Goal: Complete application form

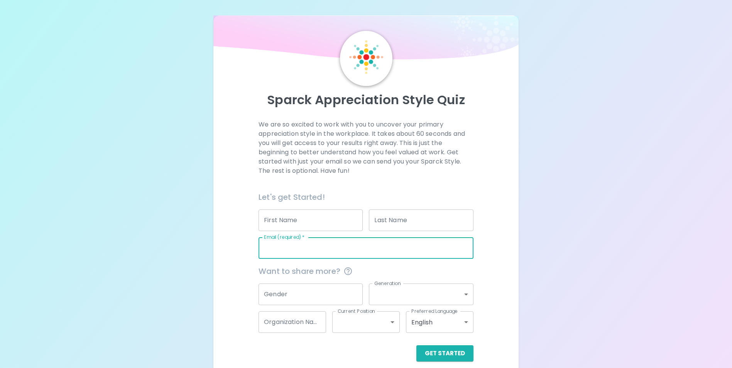
click at [276, 247] on input "Email (required)   *" at bounding box center [366, 248] width 215 height 22
click at [273, 250] on input "Email (required)   *" at bounding box center [366, 248] width 215 height 22
type input "[PERSON_NAME][EMAIL_ADDRESS][PERSON_NAME][DOMAIN_NAME]"
click at [238, 234] on div "We are so excited to work with you to uncover your primary appreciation style i…" at bounding box center [366, 241] width 286 height 242
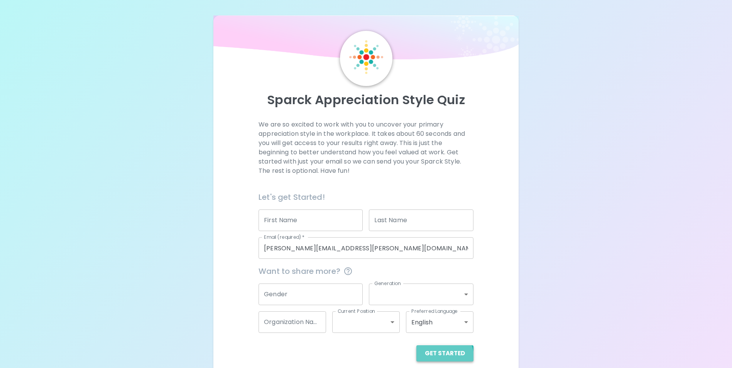
click at [443, 357] on button "Get Started" at bounding box center [444, 353] width 57 height 16
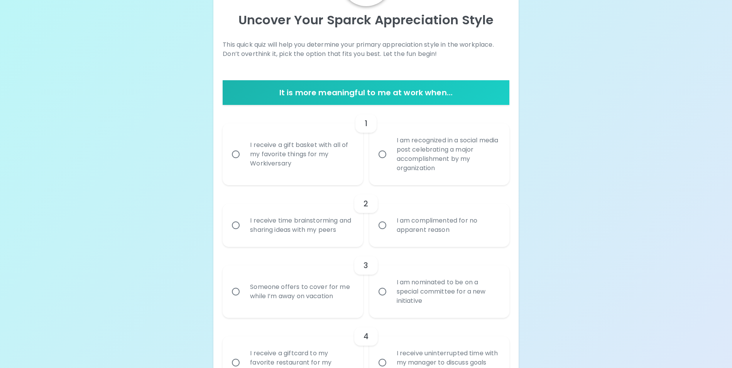
scroll to position [77, 0]
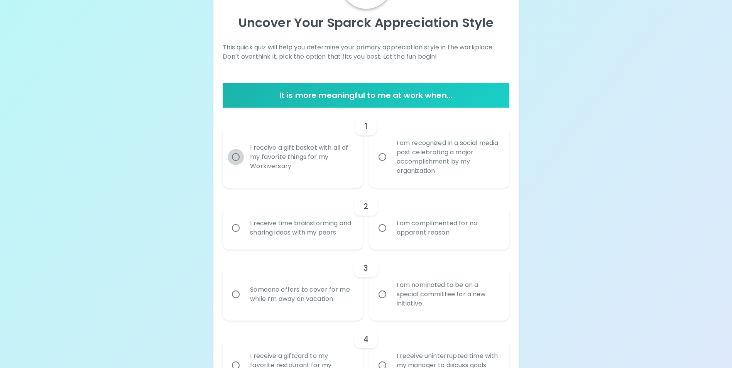
click at [235, 160] on input "I receive a gift basket with all of my favorite things for my Workiversary" at bounding box center [236, 157] width 16 height 16
radio input "true"
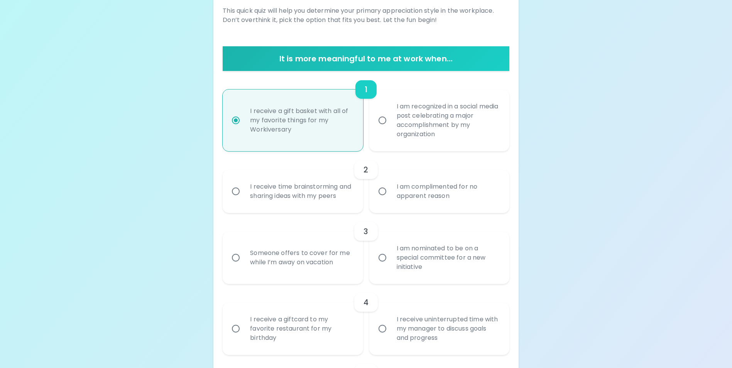
scroll to position [139, 0]
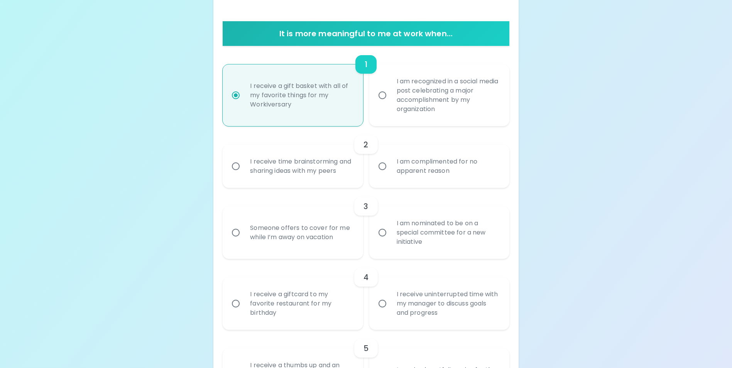
click at [237, 173] on input "I receive time brainstorming and sharing ideas with my peers" at bounding box center [236, 166] width 16 height 16
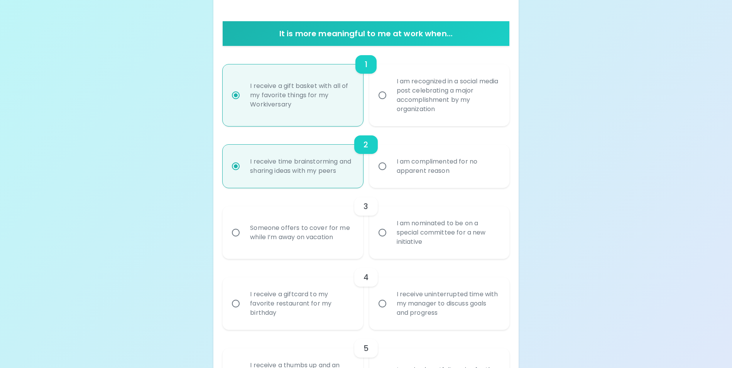
scroll to position [201, 0]
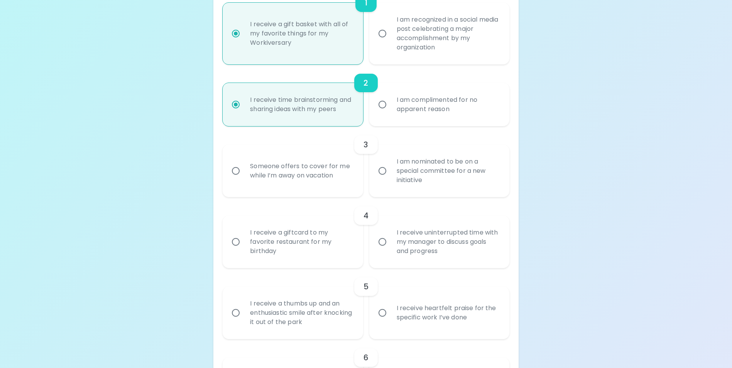
radio input "true"
click at [237, 250] on input "I receive a giftcard to my favorite restaurant for my birthday" at bounding box center [236, 242] width 16 height 16
radio input "false"
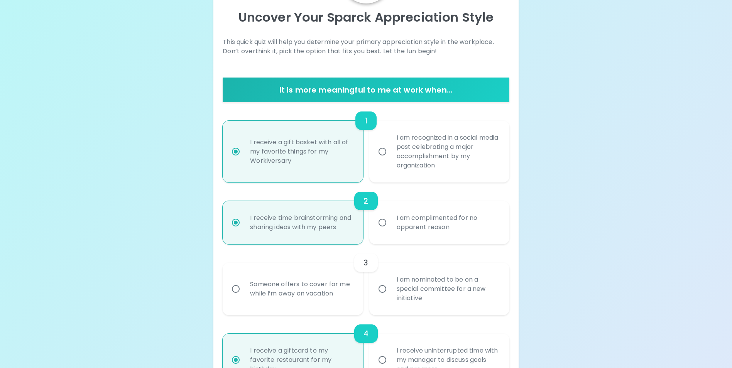
scroll to position [69, 0]
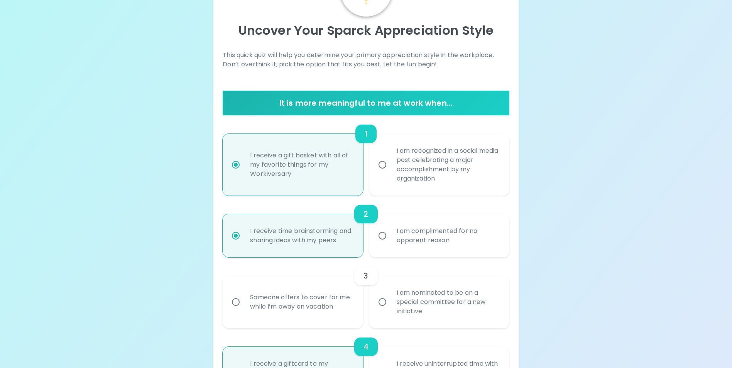
radio input "true"
click at [384, 310] on input "I am nominated to be on a special committee for a new initiative" at bounding box center [382, 302] width 16 height 16
radio input "false"
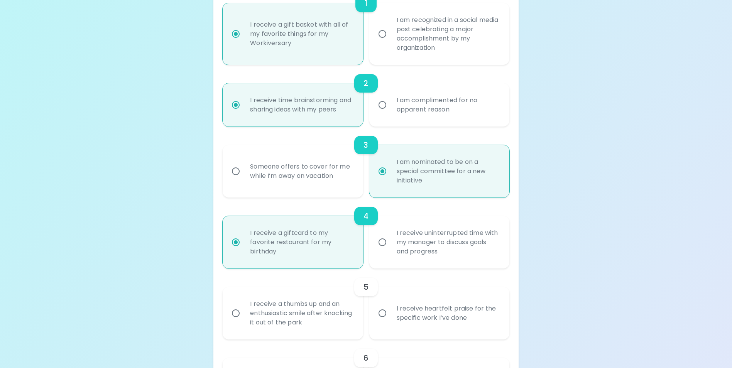
scroll to position [208, 0]
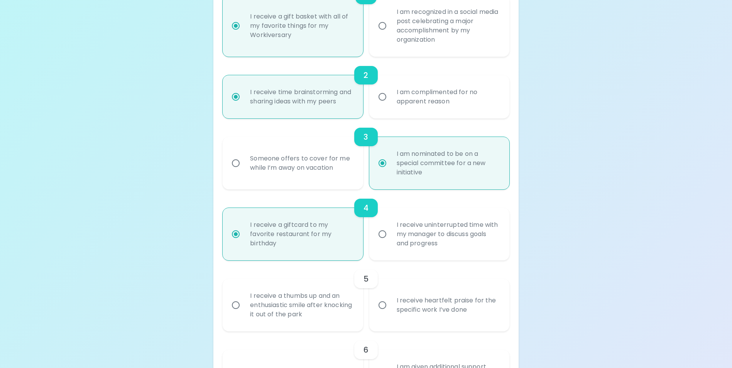
radio input "true"
click at [239, 313] on input "I receive a thumbs up and an enthusiastic smile after knocking it out of the pa…" at bounding box center [236, 305] width 16 height 16
radio input "false"
radio input "true"
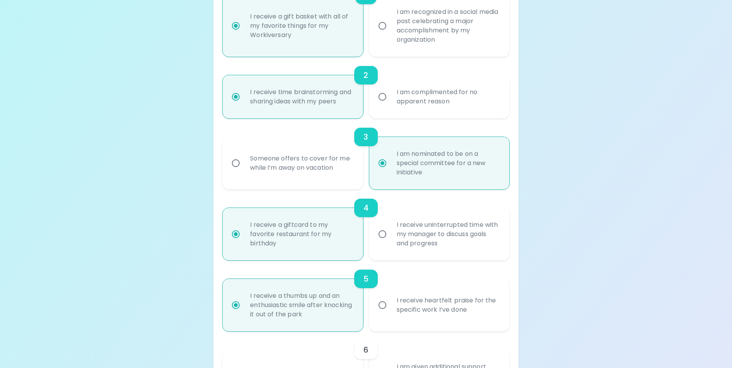
scroll to position [270, 0]
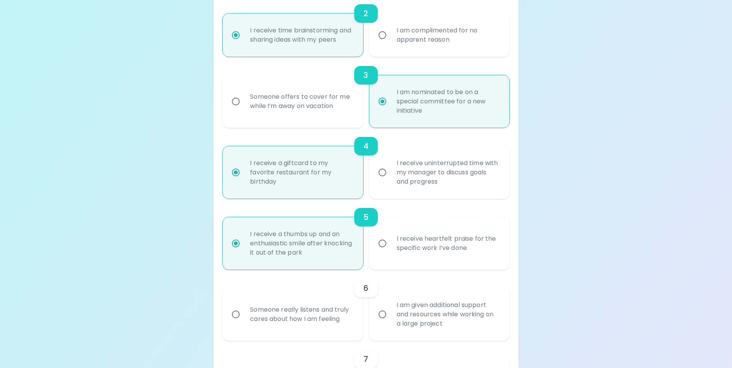
radio input "true"
click at [237, 323] on input "Someone really listens and truly cares about how I am feeling" at bounding box center [236, 314] width 16 height 16
radio input "false"
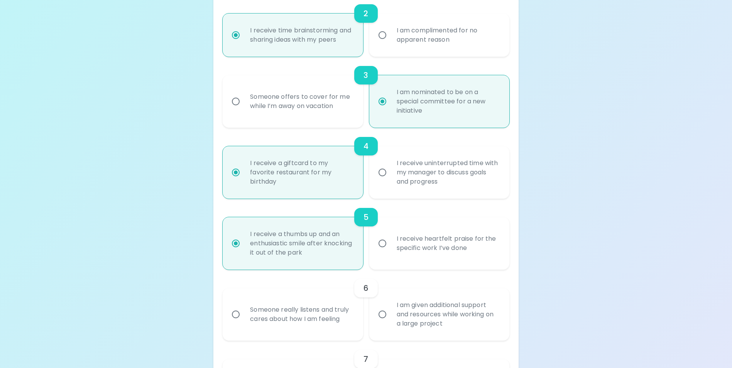
radio input "false"
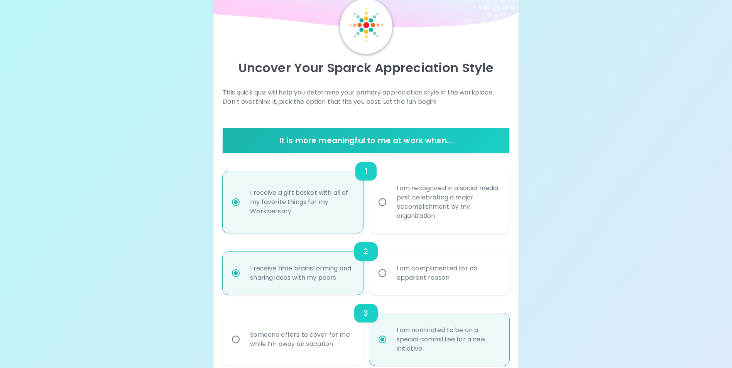
scroll to position [23, 0]
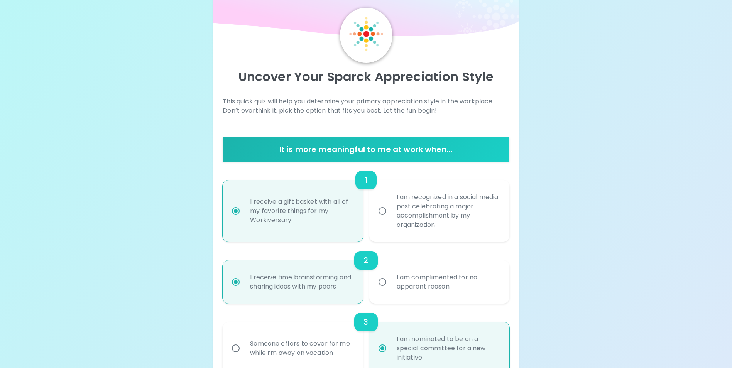
radio input "true"
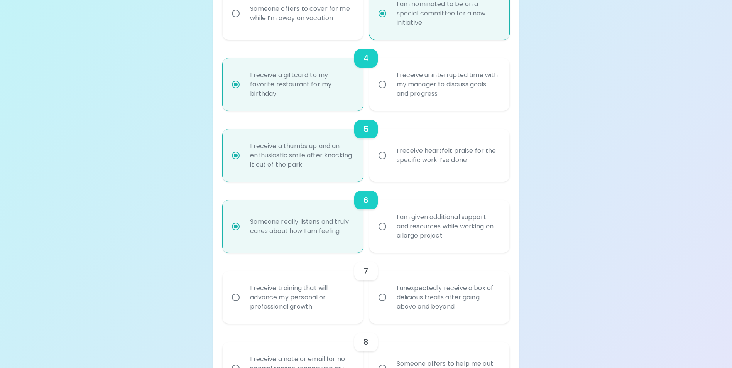
scroll to position [409, 0]
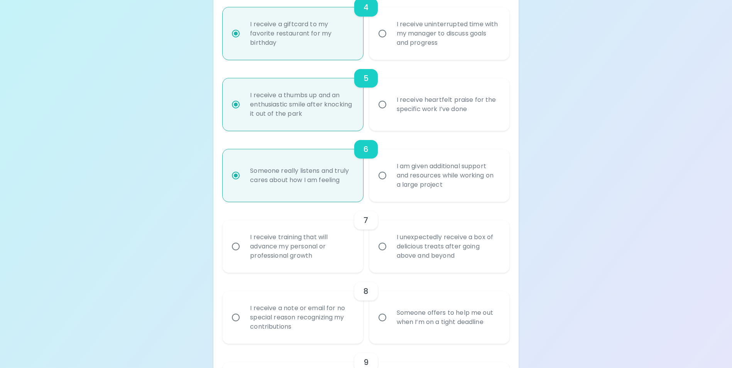
click at [385, 255] on input "I unexpectedly receive a box of delicious treats after going above and beyond" at bounding box center [382, 247] width 16 height 16
radio input "false"
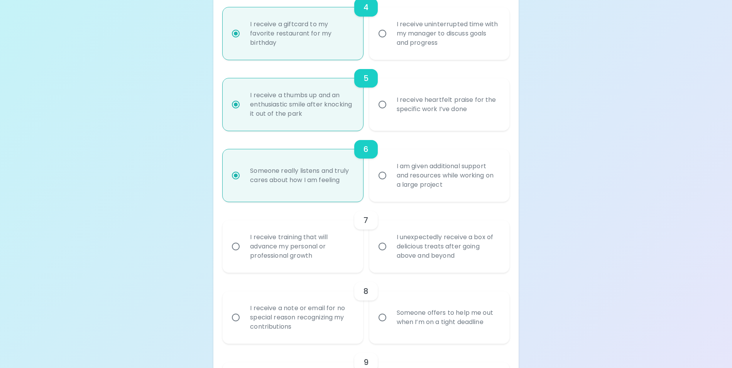
radio input "false"
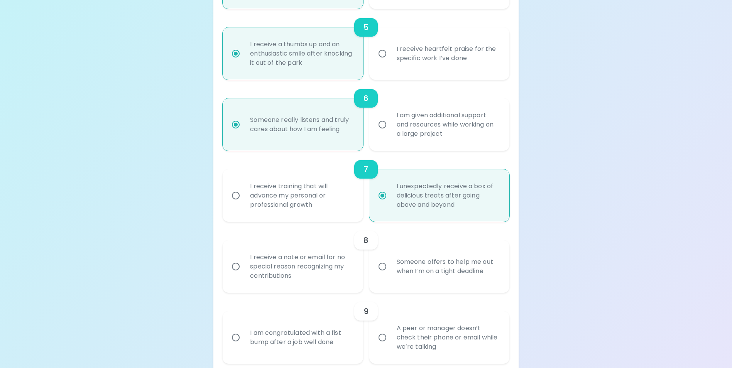
scroll to position [471, 0]
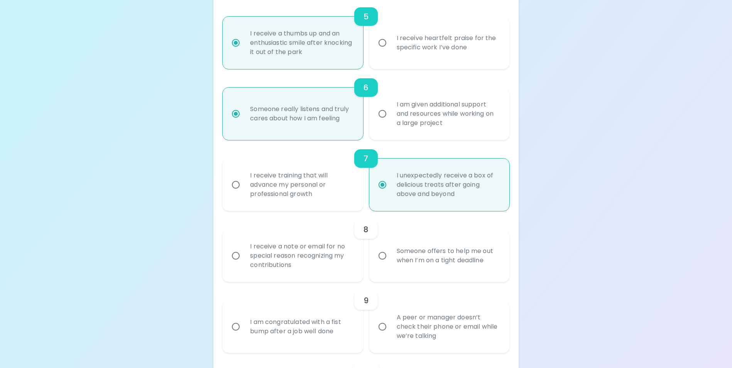
radio input "true"
click at [381, 264] on input "Someone offers to help me out when I’m on a tight deadline" at bounding box center [382, 256] width 16 height 16
radio input "false"
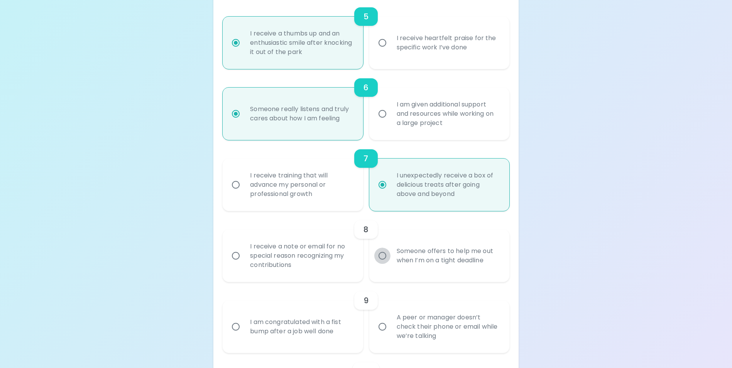
radio input "false"
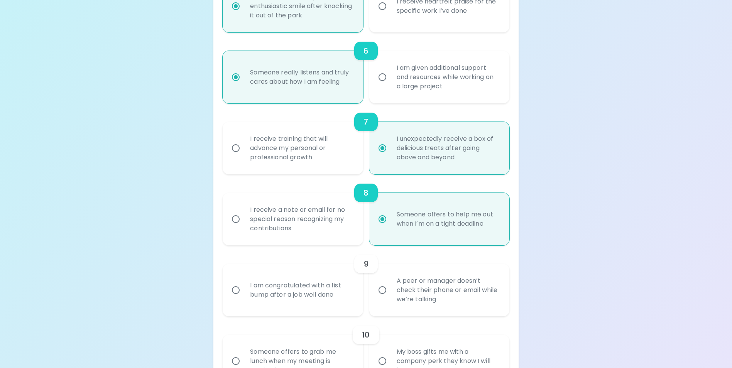
scroll to position [533, 0]
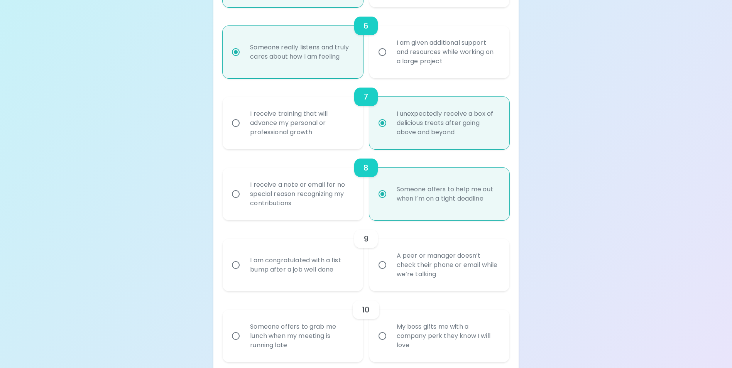
radio input "true"
click at [237, 273] on input "I am congratulated with a fist bump after a job well done" at bounding box center [236, 265] width 16 height 16
radio input "false"
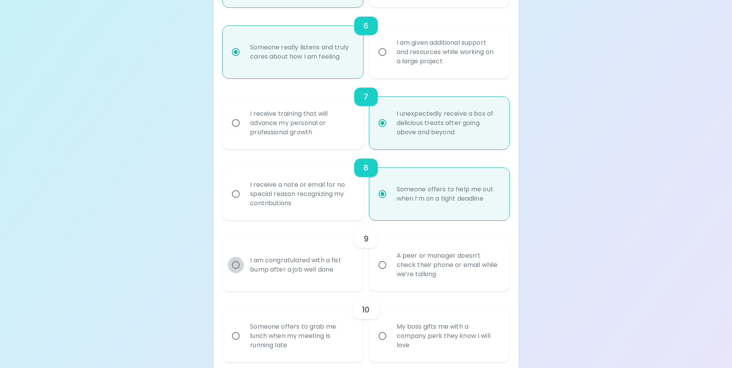
radio input "false"
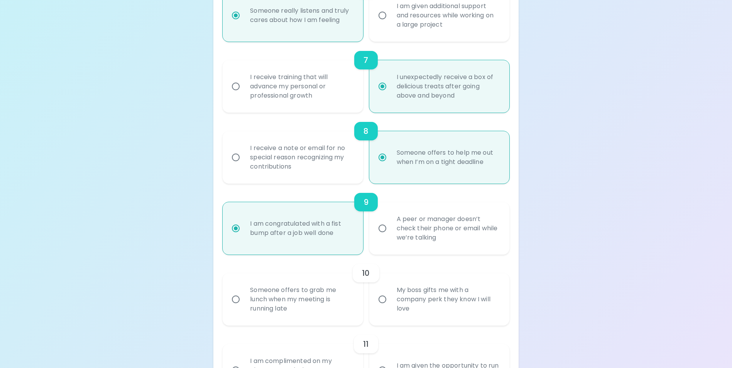
scroll to position [594, 0]
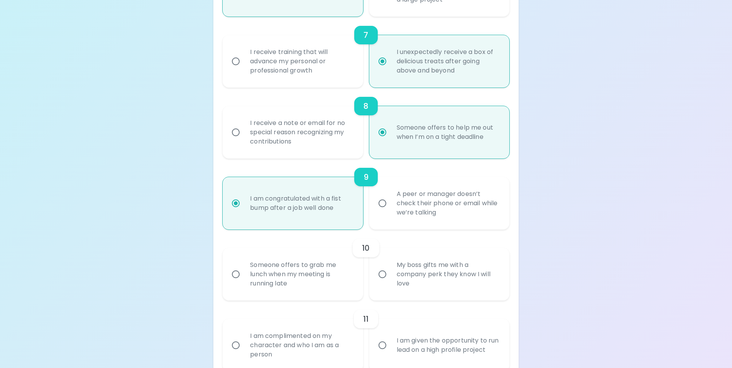
radio input "true"
click at [383, 283] on input "My boss gifts me with a company perk they know I will love" at bounding box center [382, 274] width 16 height 16
radio input "false"
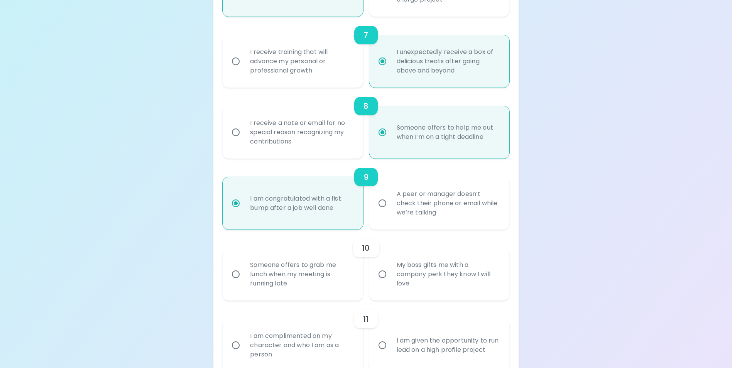
radio input "false"
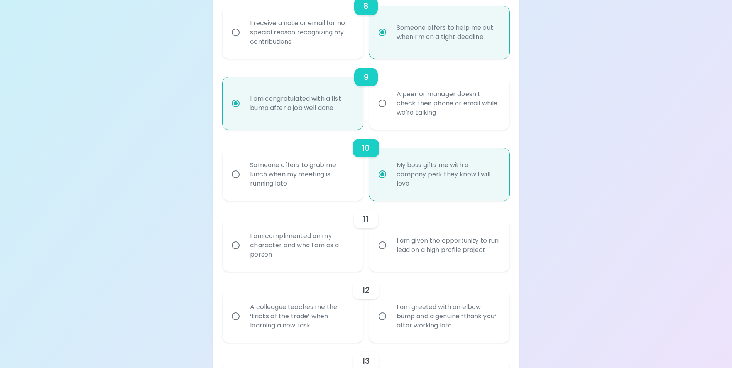
scroll to position [695, 0]
radio input "true"
click at [237, 324] on input "A colleague teaches me the ‘tricks of the trade’ when learning a new task" at bounding box center [236, 316] width 16 height 16
radio input "false"
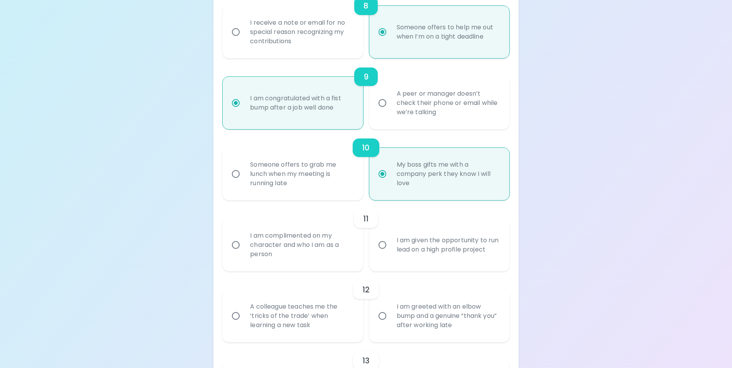
radio input "false"
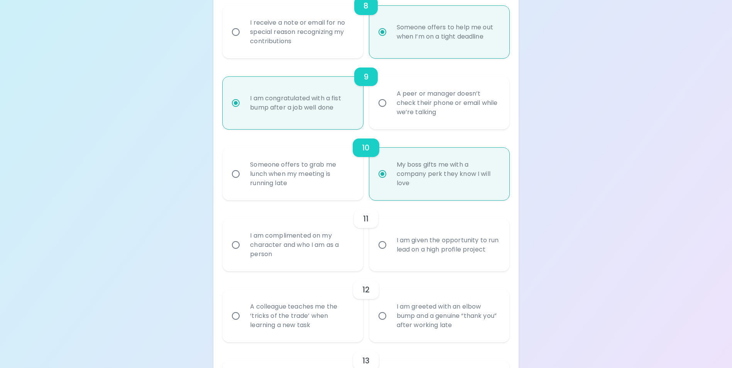
radio input "false"
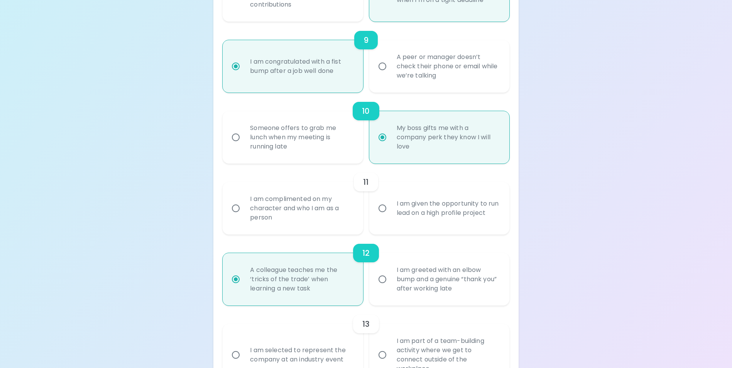
scroll to position [757, 0]
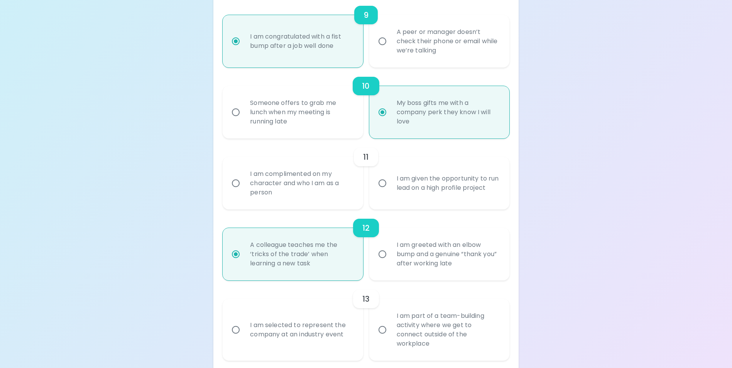
radio input "true"
click at [234, 191] on input "I am complimented on my character and who I am as a person" at bounding box center [236, 183] width 16 height 16
radio input "false"
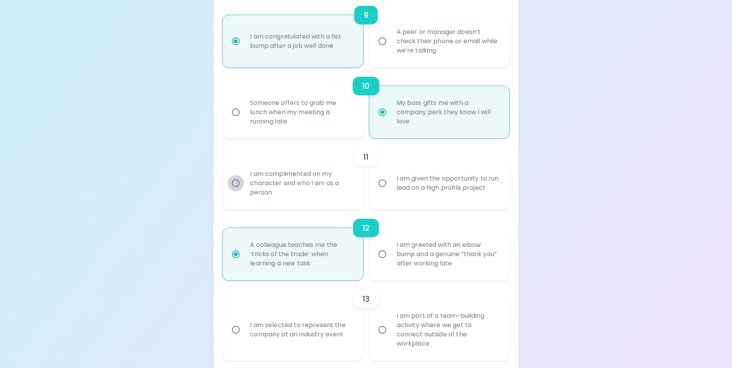
radio input "false"
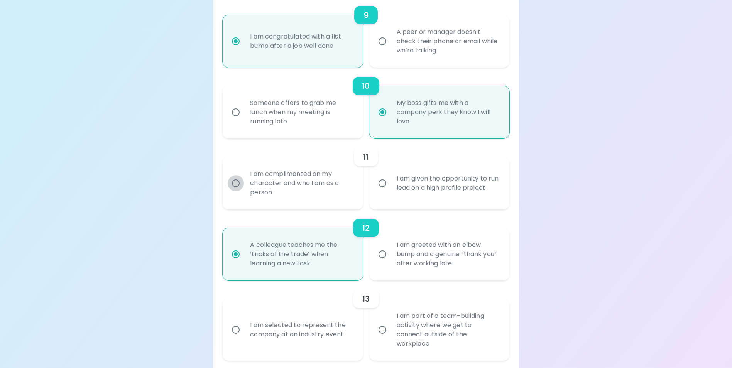
radio input "false"
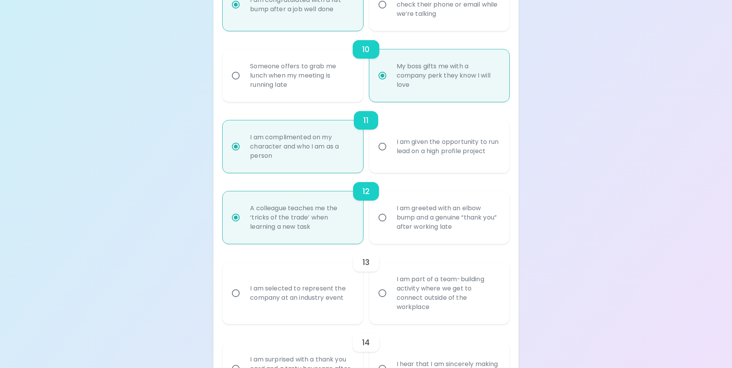
scroll to position [818, 0]
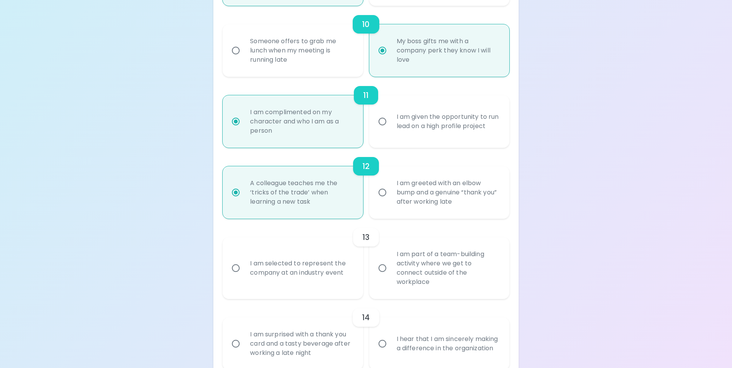
radio input "true"
click at [382, 273] on input "I am part of a team-building activity where we get to connect outside of the wo…" at bounding box center [382, 268] width 16 height 16
radio input "false"
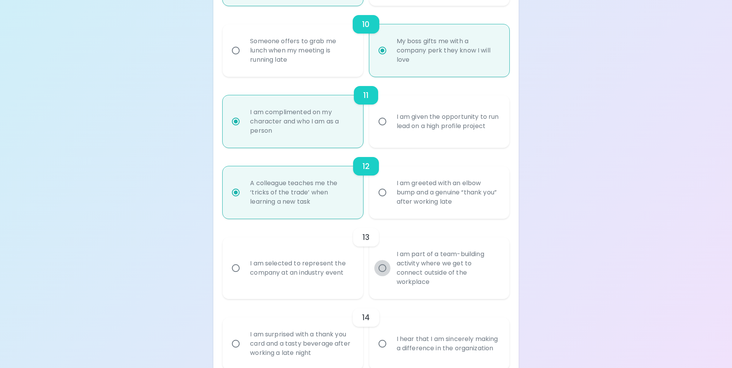
radio input "false"
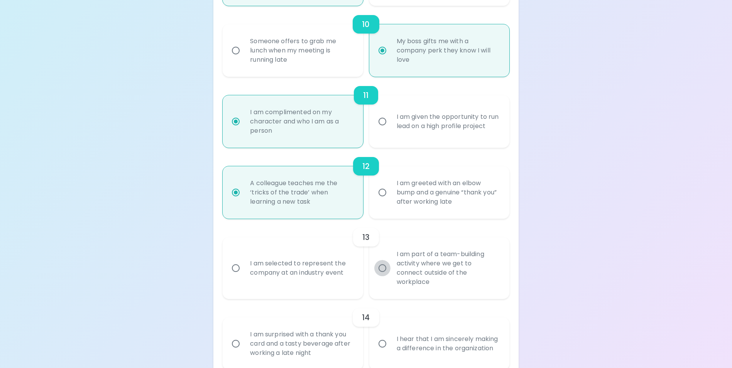
radio input "false"
radio input "true"
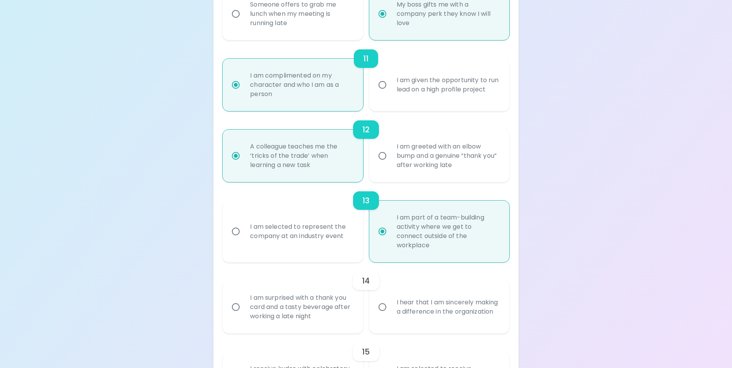
scroll to position [880, 0]
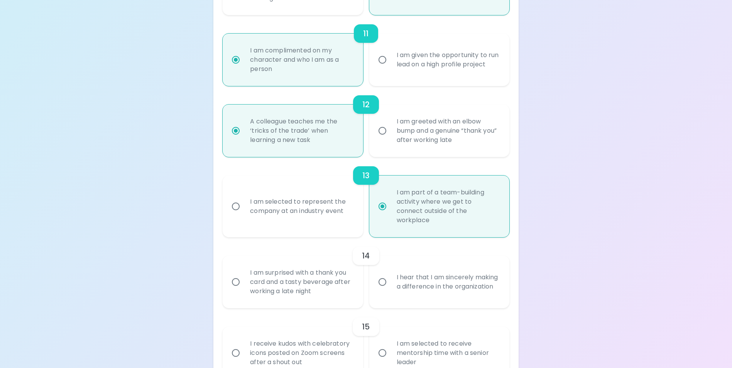
radio input "true"
click at [383, 283] on input "I hear that I am sincerely making a difference in the organization" at bounding box center [382, 282] width 16 height 16
radio input "false"
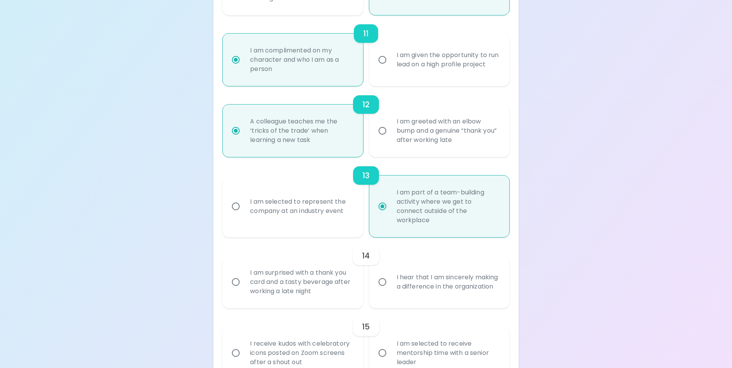
radio input "false"
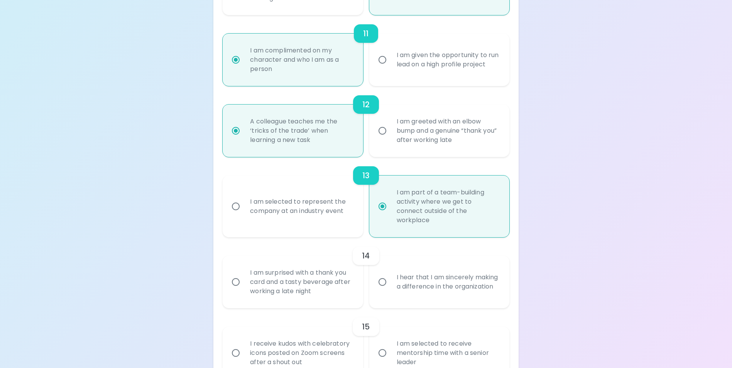
radio input "false"
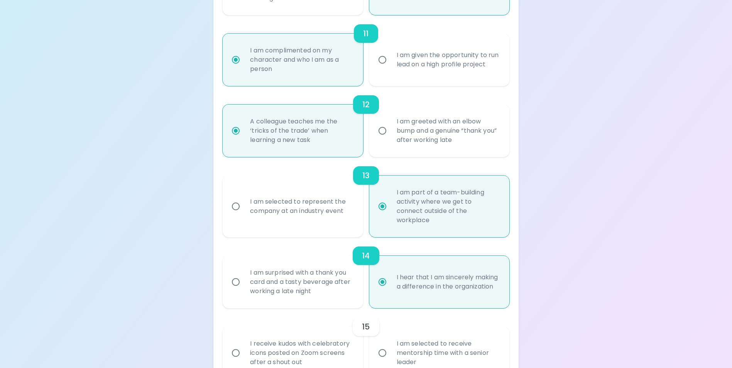
scroll to position [929, 0]
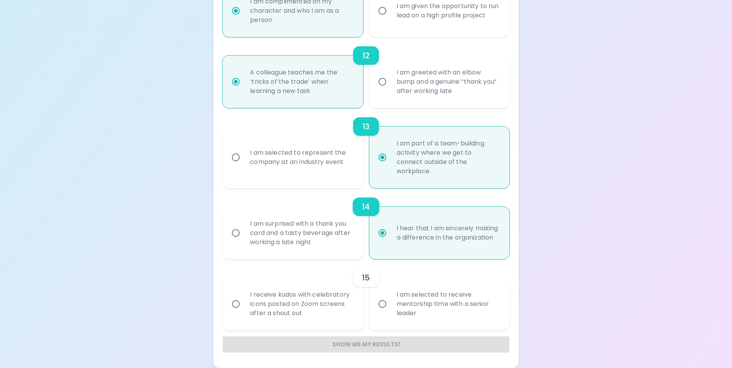
radio input "true"
click at [237, 303] on input "I receive kudos with celebratory icons posted on Zoom screens after a shout out" at bounding box center [236, 304] width 16 height 16
radio input "false"
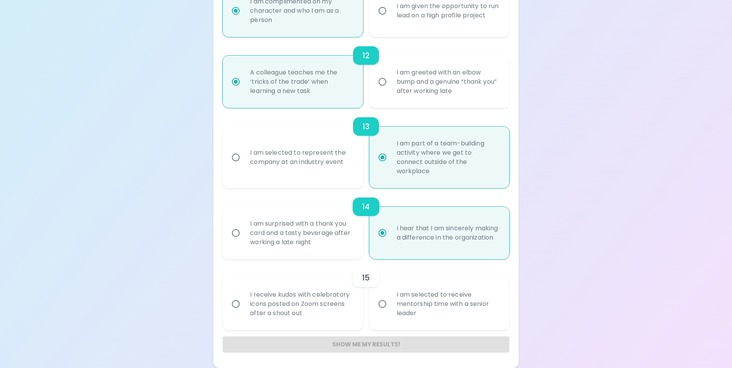
radio input "false"
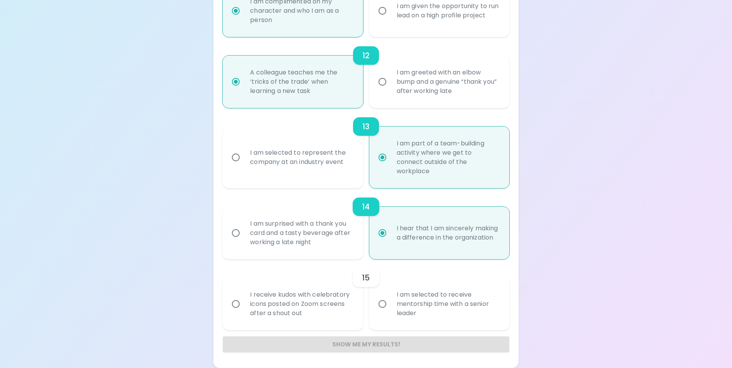
radio input "false"
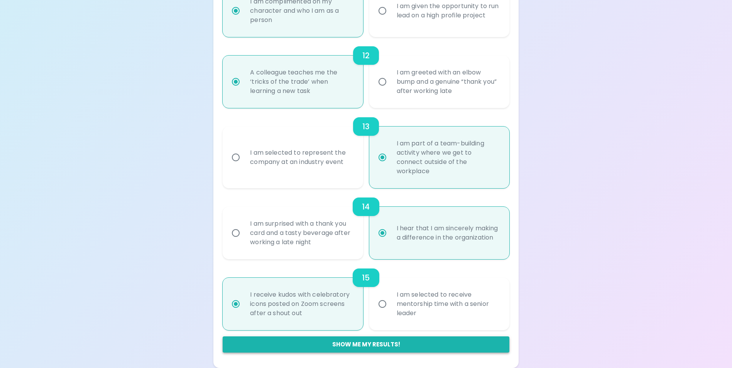
radio input "true"
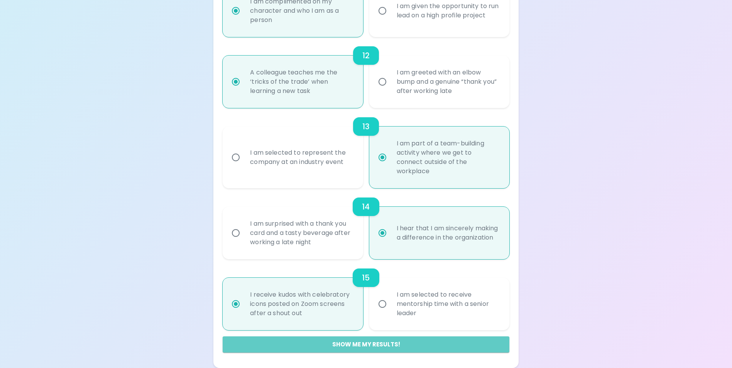
click at [342, 349] on button "Show me my results!" at bounding box center [366, 345] width 286 height 16
radio input "false"
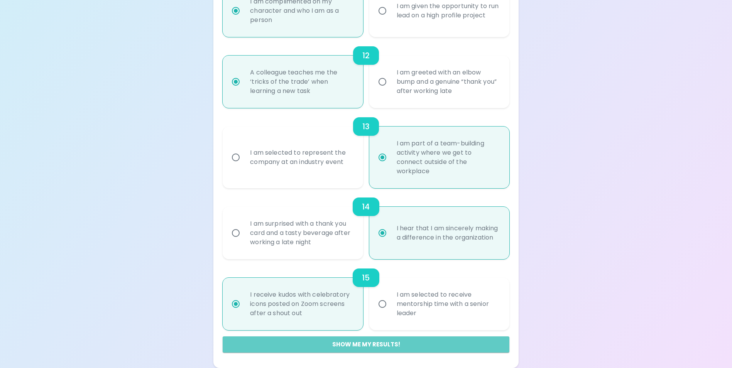
radio input "false"
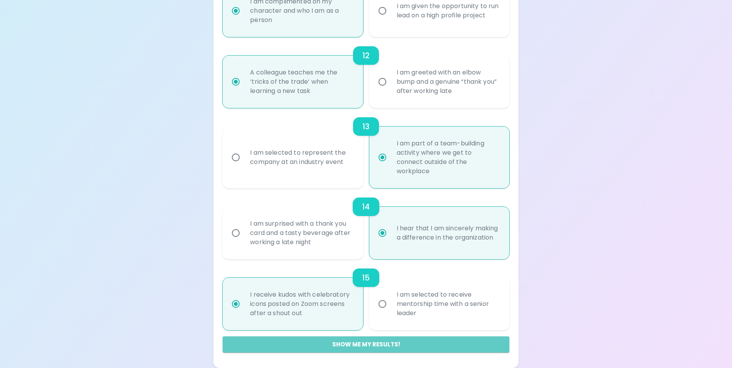
radio input "false"
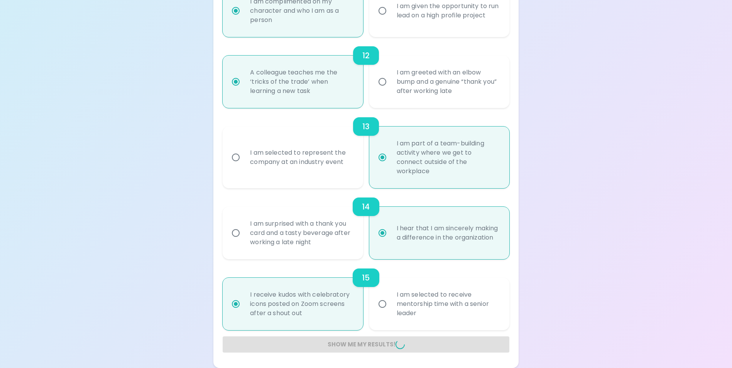
radio input "false"
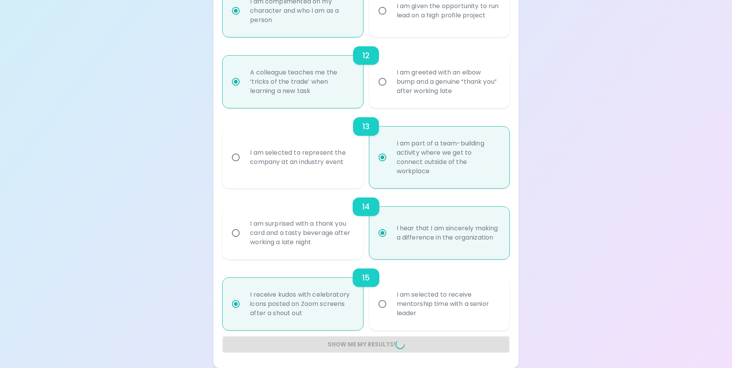
radio input "false"
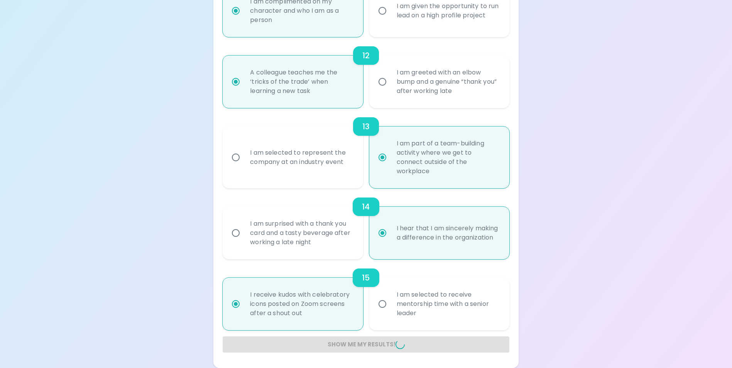
radio input "false"
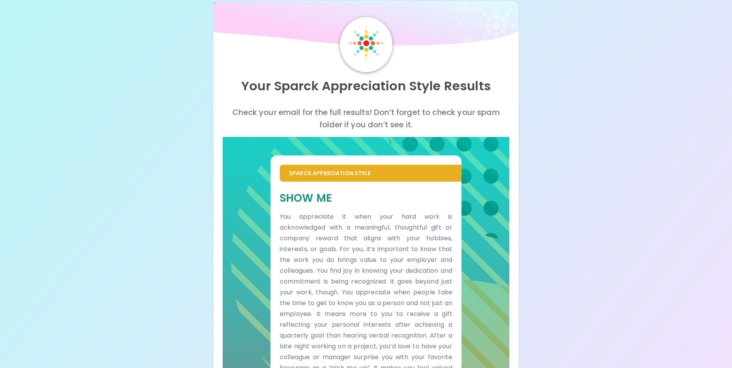
scroll to position [0, 0]
